Goal: Task Accomplishment & Management: Use online tool/utility

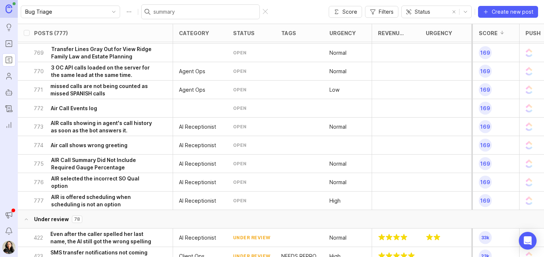
scroll to position [33, 0]
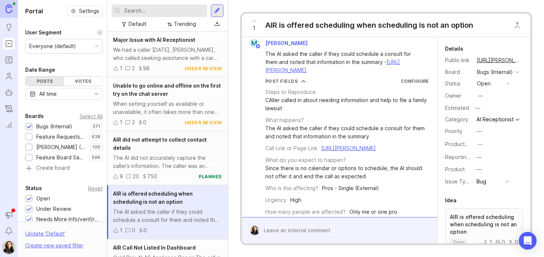
scroll to position [55, 0]
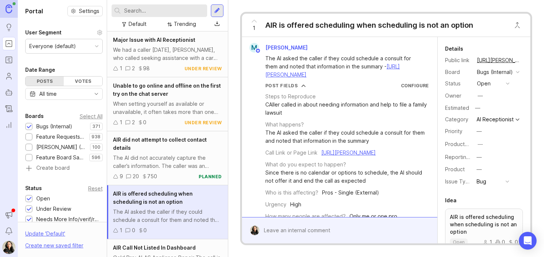
scroll to position [55, 0]
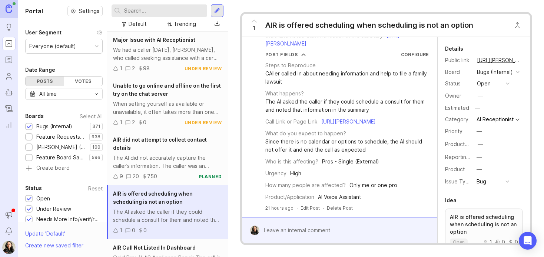
click at [14, 60] on link "Roadmaps" at bounding box center [8, 59] width 13 height 13
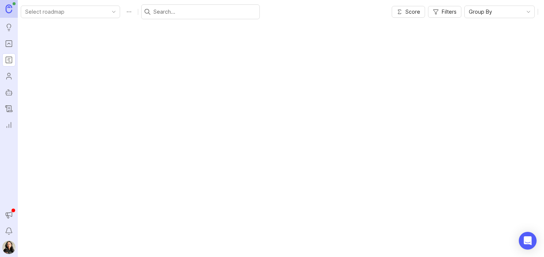
click at [9, 59] on icon "Roadmaps" at bounding box center [9, 60] width 8 height 9
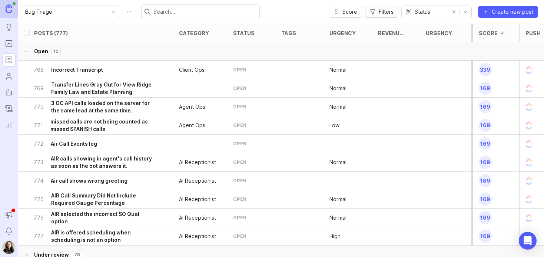
click at [385, 11] on span "Filters" at bounding box center [385, 11] width 15 height 7
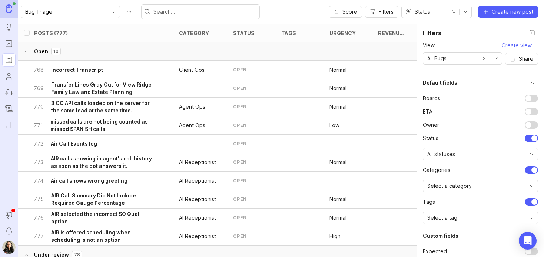
click at [438, 60] on span "All Bugs" at bounding box center [436, 58] width 19 height 8
click at [435, 85] on span "AIR" at bounding box center [432, 85] width 8 height 8
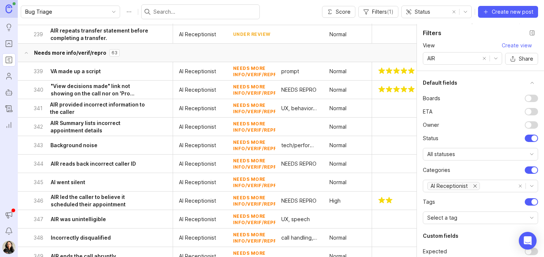
scroll to position [480, 0]
click at [95, 71] on h6 "VA made up a script" at bounding box center [75, 71] width 50 height 7
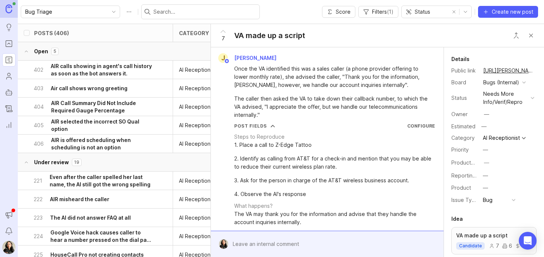
click at [107, 146] on h6 "AIR is offered scheduling when scheduling is not an option" at bounding box center [101, 144] width 101 height 15
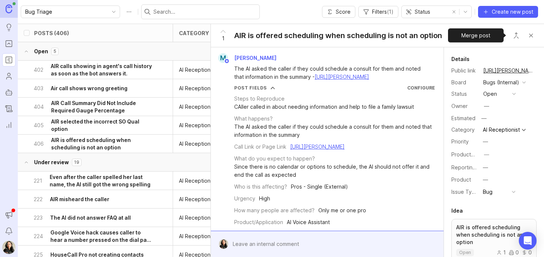
click at [512, 37] on button "Close button" at bounding box center [515, 35] width 15 height 15
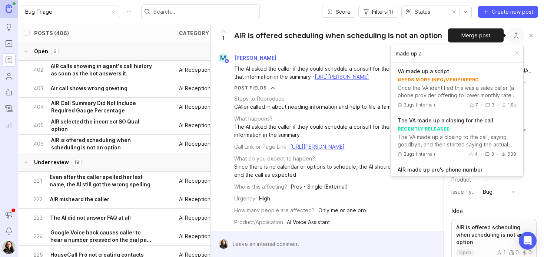
type input "made up a"
click at [424, 74] on p "VA made up a script" at bounding box center [456, 71] width 119 height 7
click at [518, 53] on div at bounding box center [516, 54] width 9 height 10
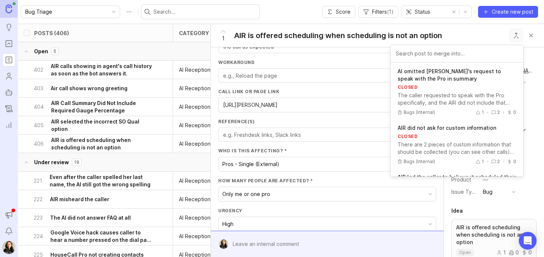
scroll to position [259, 0]
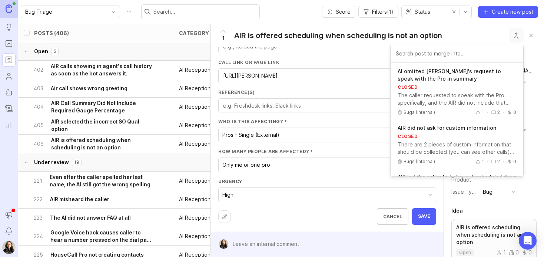
click at [258, 188] on button "High" at bounding box center [326, 195] width 217 height 14
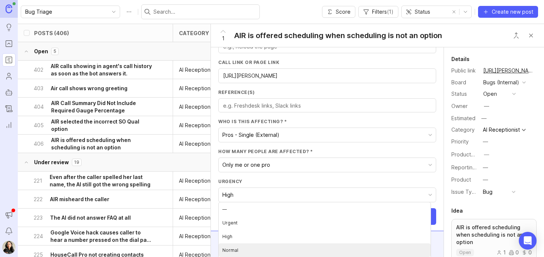
click at [240, 251] on li "Normal" at bounding box center [324, 251] width 212 height 14
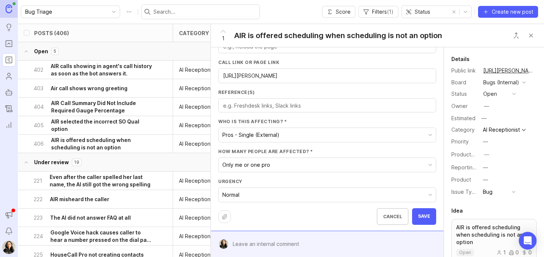
click at [427, 217] on button "Save" at bounding box center [424, 216] width 24 height 17
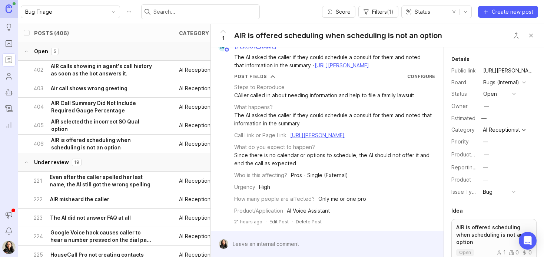
scroll to position [36, 0]
click at [514, 33] on button "Close button" at bounding box center [515, 35] width 15 height 15
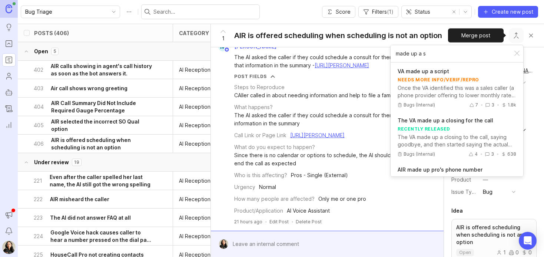
type input "made up a s"
click at [459, 92] on div "Once the VA identified this was a sales caller (a phone provider offering to lo…" at bounding box center [456, 91] width 119 height 15
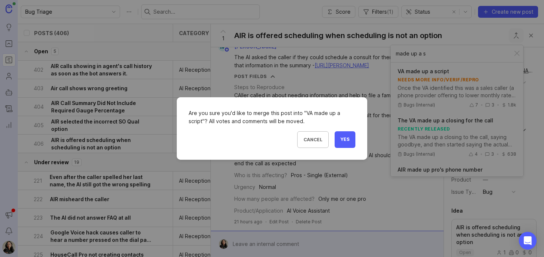
click at [344, 143] on button "Yes" at bounding box center [344, 139] width 21 height 17
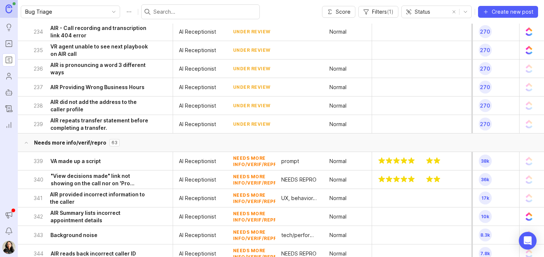
scroll to position [419, 0]
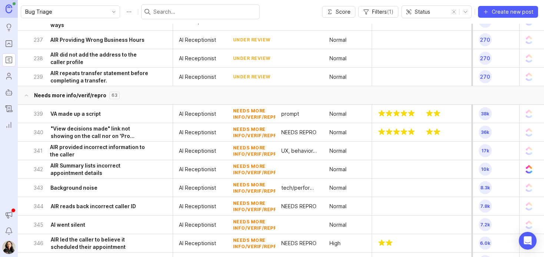
click at [93, 126] on h6 ""View decisions made" link not showing on the call nor on 'Pro Dashboard' view" at bounding box center [101, 132] width 101 height 15
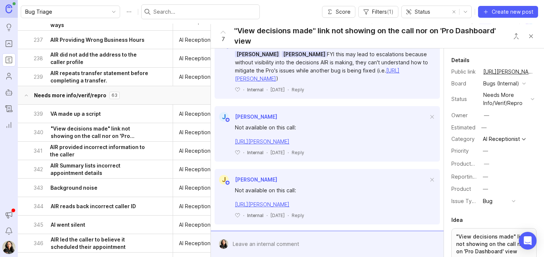
scroll to position [201, 0]
click at [98, 154] on h6 "AIR provided incorrect information to the caller" at bounding box center [101, 151] width 102 height 15
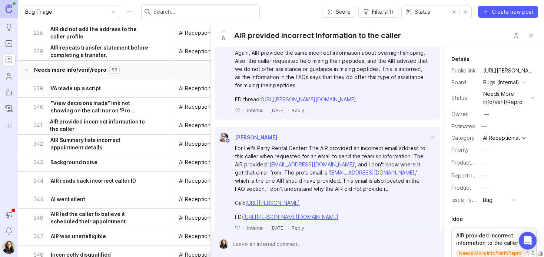
scroll to position [454, 0]
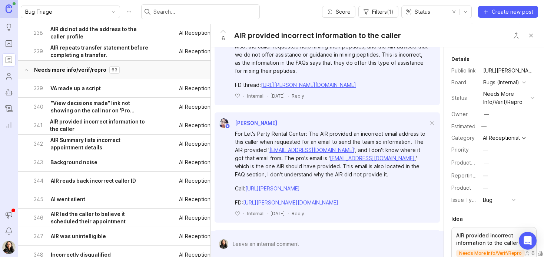
click at [78, 147] on h6 "AIR Summary lists incorrect appointment details" at bounding box center [100, 144] width 101 height 15
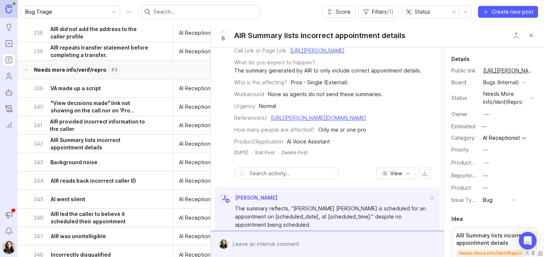
scroll to position [196, 0]
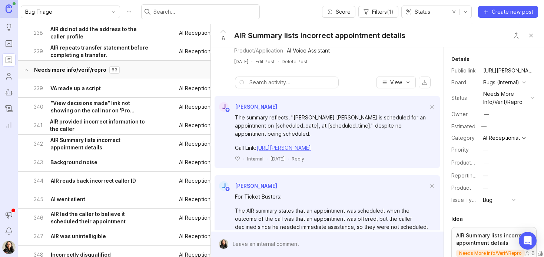
click at [90, 163] on h6 "Background noise" at bounding box center [73, 162] width 47 height 7
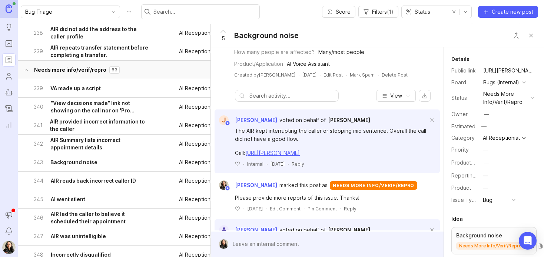
scroll to position [114, 0]
click at [101, 180] on h6 "AIR reads back incorrect caller ID" at bounding box center [93, 180] width 85 height 7
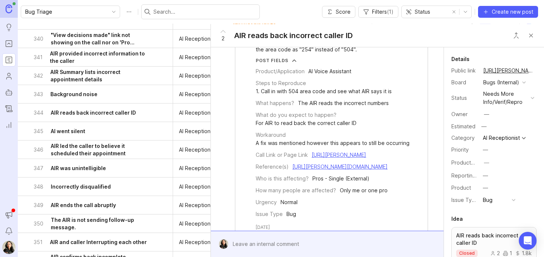
scroll to position [519, 0]
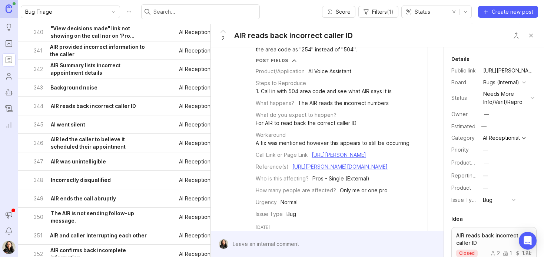
click at [73, 122] on h6 "AI went silent" at bounding box center [68, 124] width 34 height 7
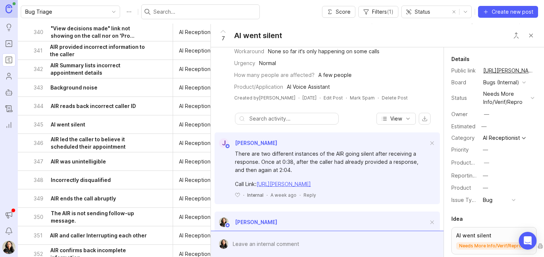
scroll to position [132, 0]
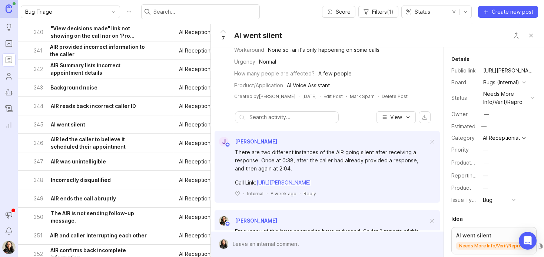
click at [96, 136] on h6 "AIR led the caller to believe it scheduled their appointment" at bounding box center [101, 143] width 101 height 15
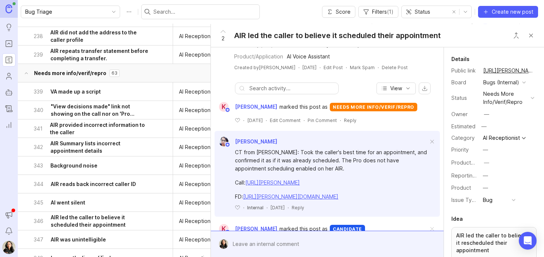
scroll to position [413, 0]
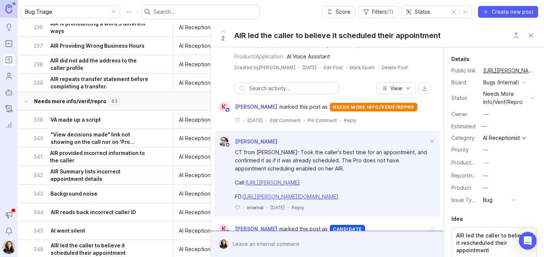
click at [109, 120] on div "339 VA made up a script" at bounding box center [93, 120] width 118 height 18
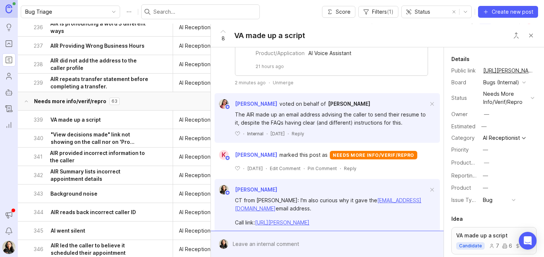
scroll to position [545, 0]
click at [277, 86] on div "Unmerge" at bounding box center [283, 82] width 21 height 6
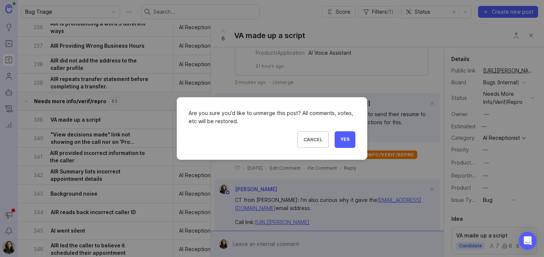
click at [346, 141] on span "Yes" at bounding box center [344, 140] width 9 height 6
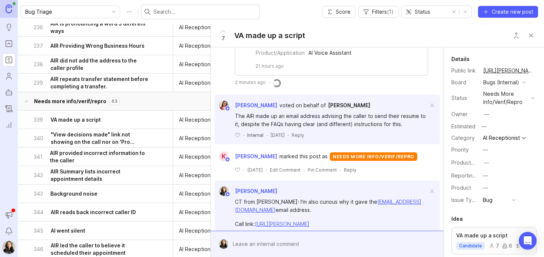
scroll to position [231, 0]
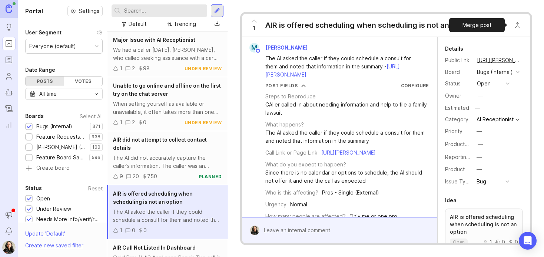
click at [516, 24] on button "Close button" at bounding box center [517, 25] width 15 height 15
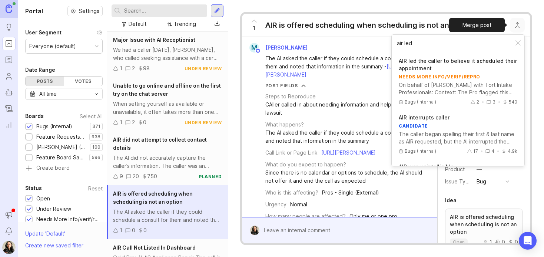
type input "air led"
click at [520, 43] on div at bounding box center [517, 44] width 9 height 10
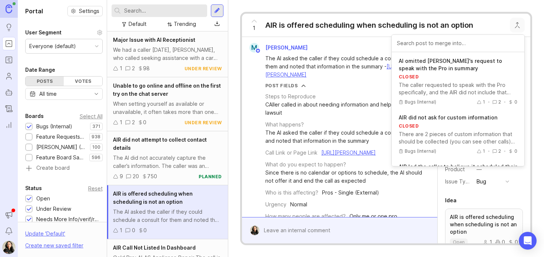
click at [351, 134] on div "What happens? The AI asked the caller if they could schedule a consult for them…" at bounding box center [346, 133] width 163 height 24
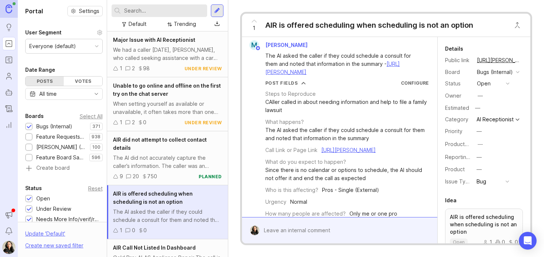
scroll to position [3, 0]
click at [517, 28] on button "Close button" at bounding box center [517, 25] width 15 height 15
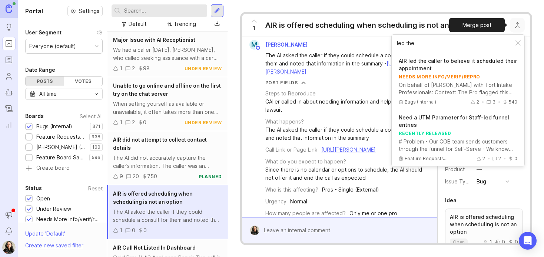
type input "led the"
click at [473, 98] on div "2 3 540" at bounding box center [493, 102] width 47 height 9
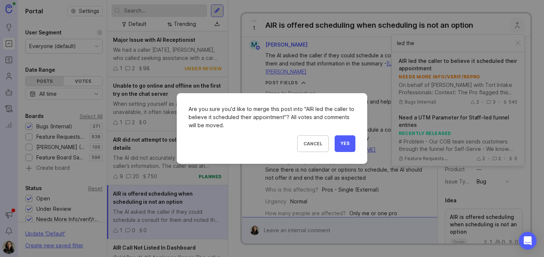
click at [341, 142] on span "Yes" at bounding box center [344, 144] width 9 height 6
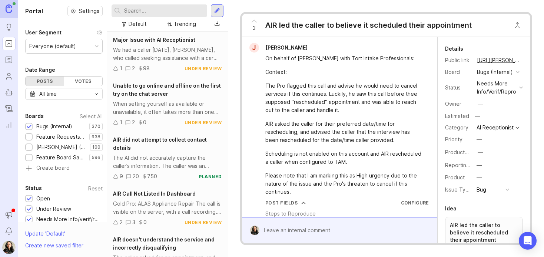
click at [9, 62] on icon "Roadmaps" at bounding box center [9, 60] width 8 height 9
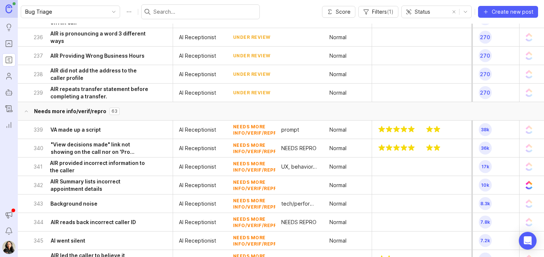
scroll to position [402, 0]
